Goal: Transaction & Acquisition: Purchase product/service

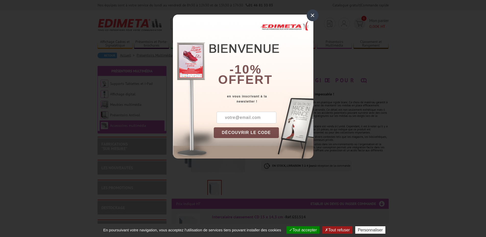
click at [312, 14] on div "×" at bounding box center [313, 15] width 12 height 12
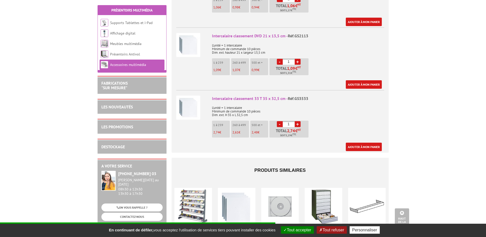
scroll to position [313, 0]
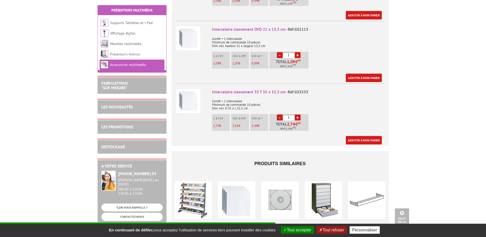
click at [219, 117] on li "1 à 259 2,74 €" at bounding box center [221, 122] width 18 height 17
click at [242, 89] on div "Intercalaire classement 33 T 35 x 32,5 cm - Réf.GS3533" at bounding box center [298, 92] width 172 height 6
click at [222, 116] on li "1 à 259 2,74 €" at bounding box center [221, 122] width 18 height 17
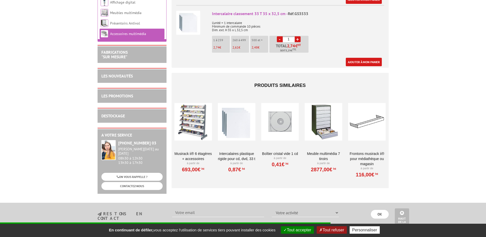
scroll to position [339, 0]
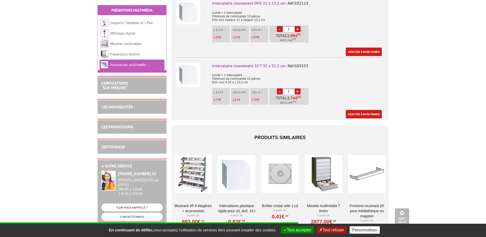
click at [222, 90] on li "1 à 259 2,74 €" at bounding box center [221, 96] width 18 height 17
click at [279, 63] on div "Intercalaire classement 33 T 35 x 32,5 cm - Réf.GS3533" at bounding box center [298, 66] width 172 height 6
click at [222, 91] on li "1 à 259 2,74 €" at bounding box center [221, 96] width 18 height 17
click at [237, 63] on div "Intercalaire classement 33 T 35 x 32,5 cm - Réf.GS3533" at bounding box center [298, 66] width 172 height 6
click at [365, 88] on div "Intercalaire classement 33 T 35 x 32,5 cm - Réf.GS3533 L'unité = 1 intercalaire…" at bounding box center [298, 91] width 172 height 56
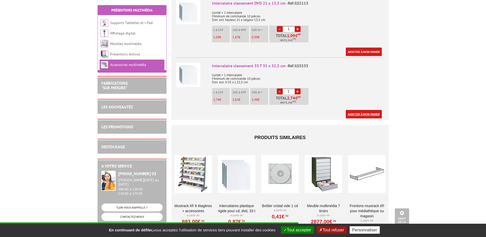
click at [360, 110] on link "Ajouter à mon panier" at bounding box center [364, 114] width 36 height 8
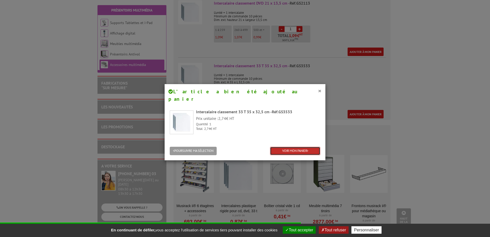
click at [295, 147] on link "VOIR MON PANIER" at bounding box center [295, 151] width 50 height 8
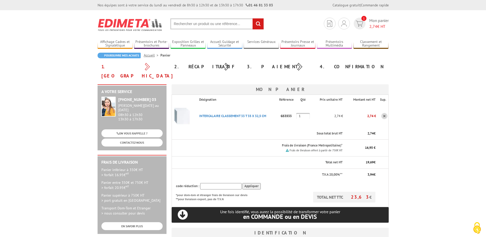
click at [384, 113] on link at bounding box center [384, 116] width 6 height 6
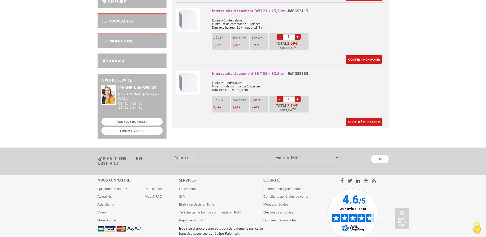
scroll to position [331, 0]
